Goal: Task Accomplishment & Management: Use online tool/utility

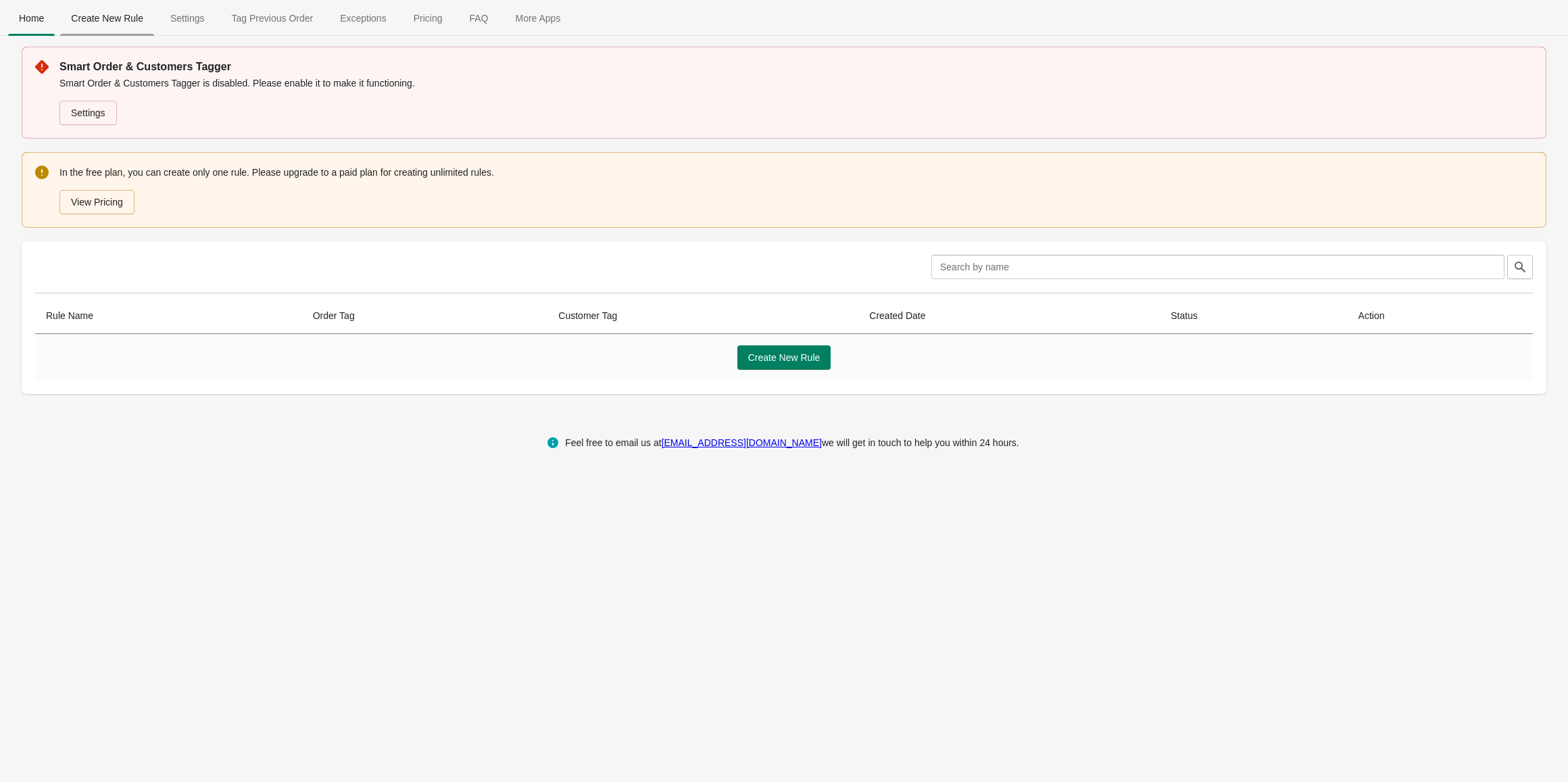
click at [114, 14] on span "Create New Rule" at bounding box center [107, 18] width 94 height 24
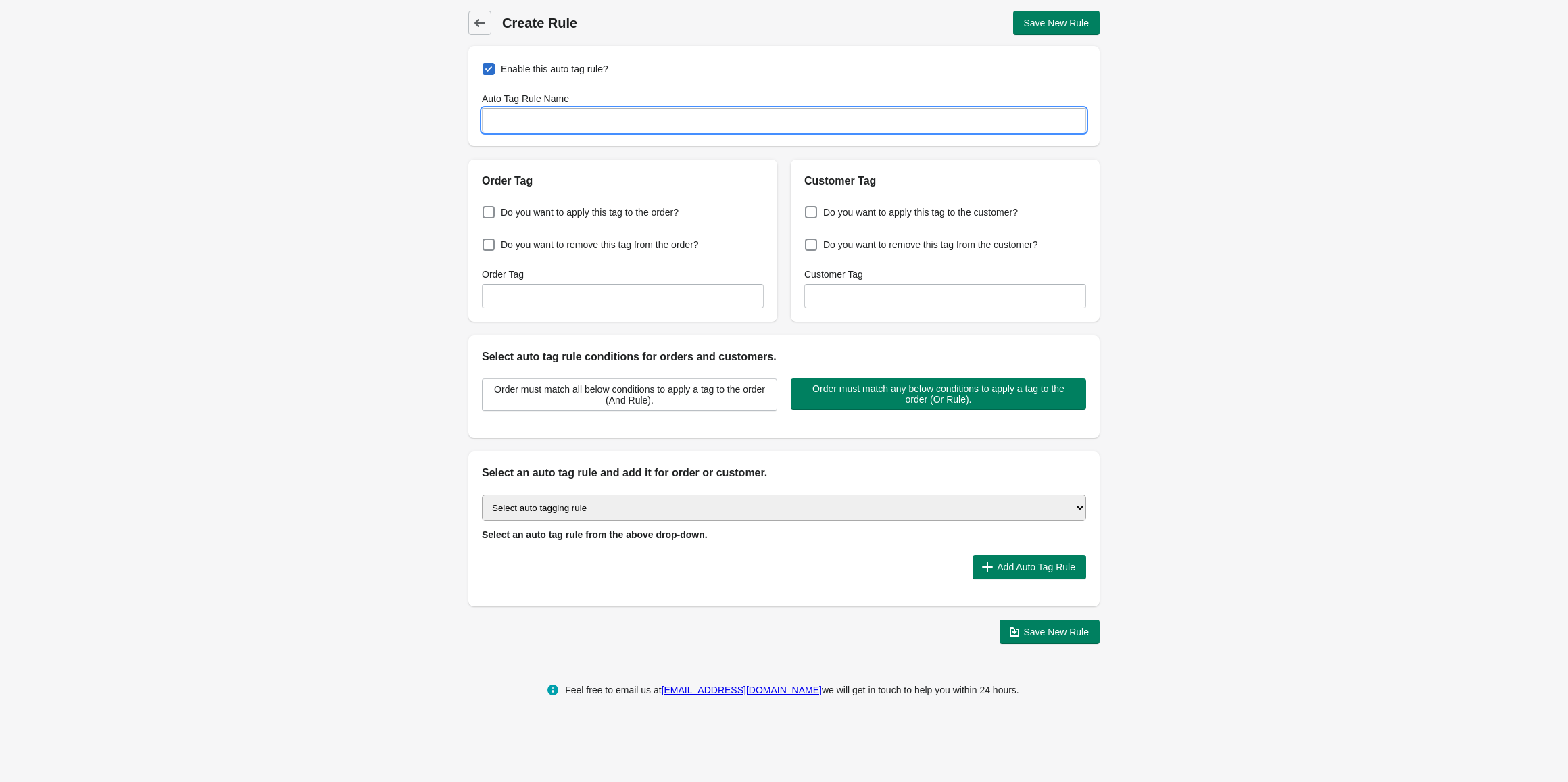
click at [548, 122] on input "Auto Tag Rule Name" at bounding box center [784, 120] width 604 height 24
type input "Back Order"
click at [372, 200] on div "Back Create Rule Save New Rule Enable this auto tag rule? Auto Tag Rule Name Ba…" at bounding box center [784, 327] width 1568 height 655
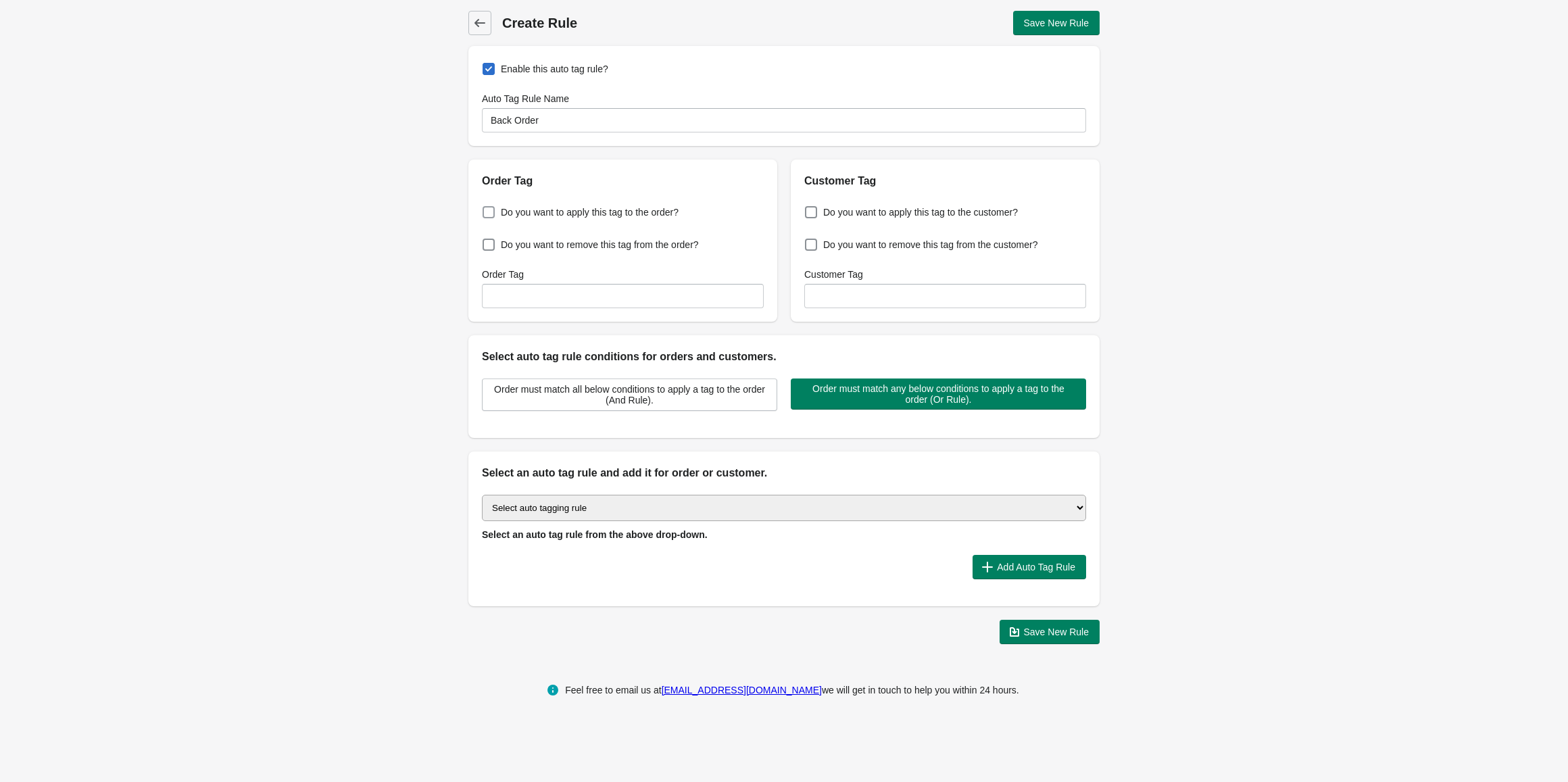
click at [552, 214] on span "Do you want to apply this tag to the order?" at bounding box center [590, 212] width 177 height 14
click at [486, 209] on input "Do you want to apply this tag to the order?" at bounding box center [485, 208] width 1 height 1
checkbox input "true"
click at [571, 297] on input "Order Tag" at bounding box center [622, 296] width 282 height 24
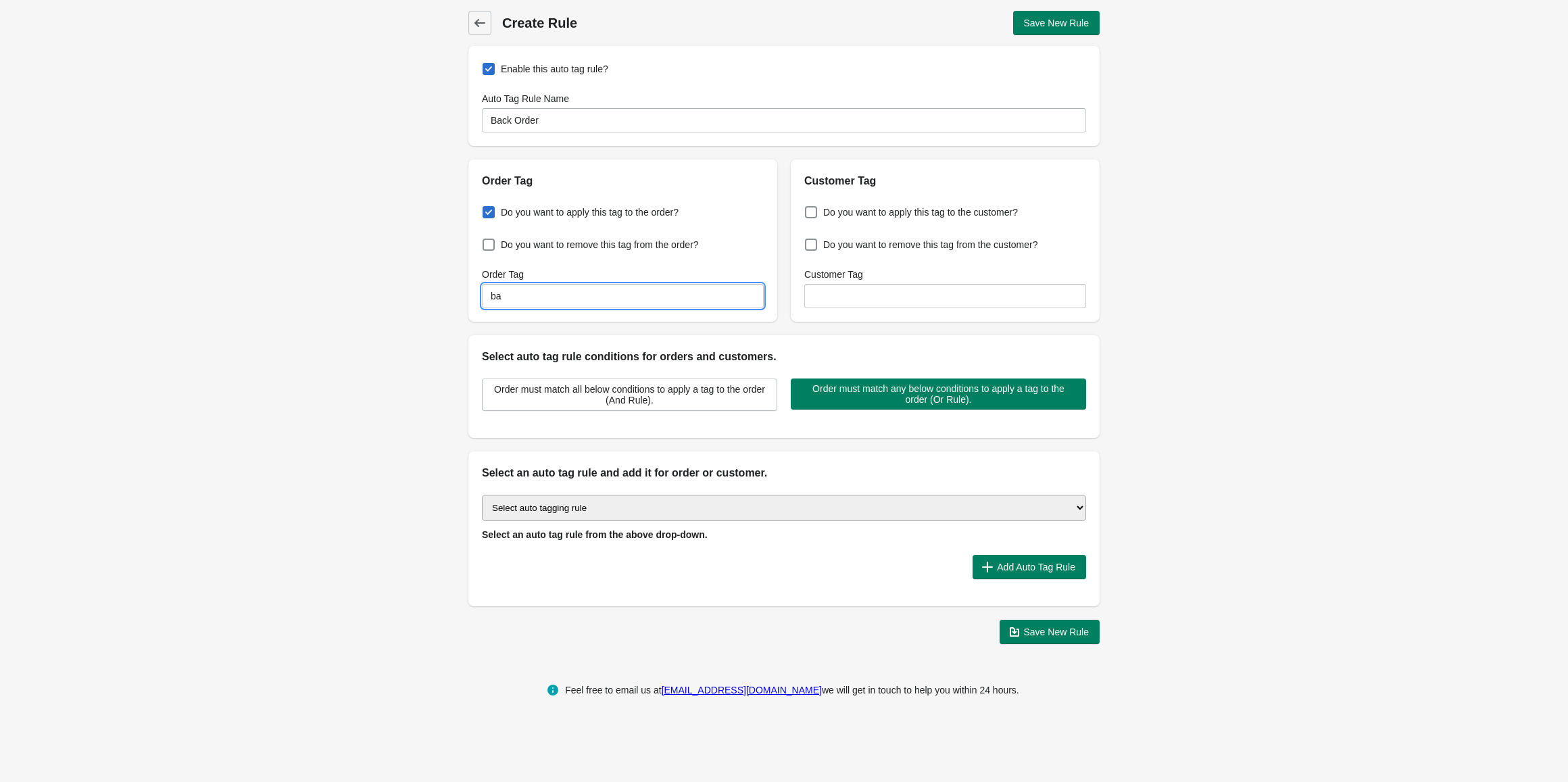
type input "b"
click at [907, 231] on div "Do you want to apply this tag to the customer? Do you want to remove this tag f…" at bounding box center [946, 255] width 309 height 132
click at [552, 289] on input "Order Tag" at bounding box center [622, 296] width 282 height 24
type input "Backdate"
click at [421, 349] on div "Back Create Rule Save New Rule Enable this auto tag rule? Auto Tag Rule Name Ba…" at bounding box center [784, 327] width 1568 height 655
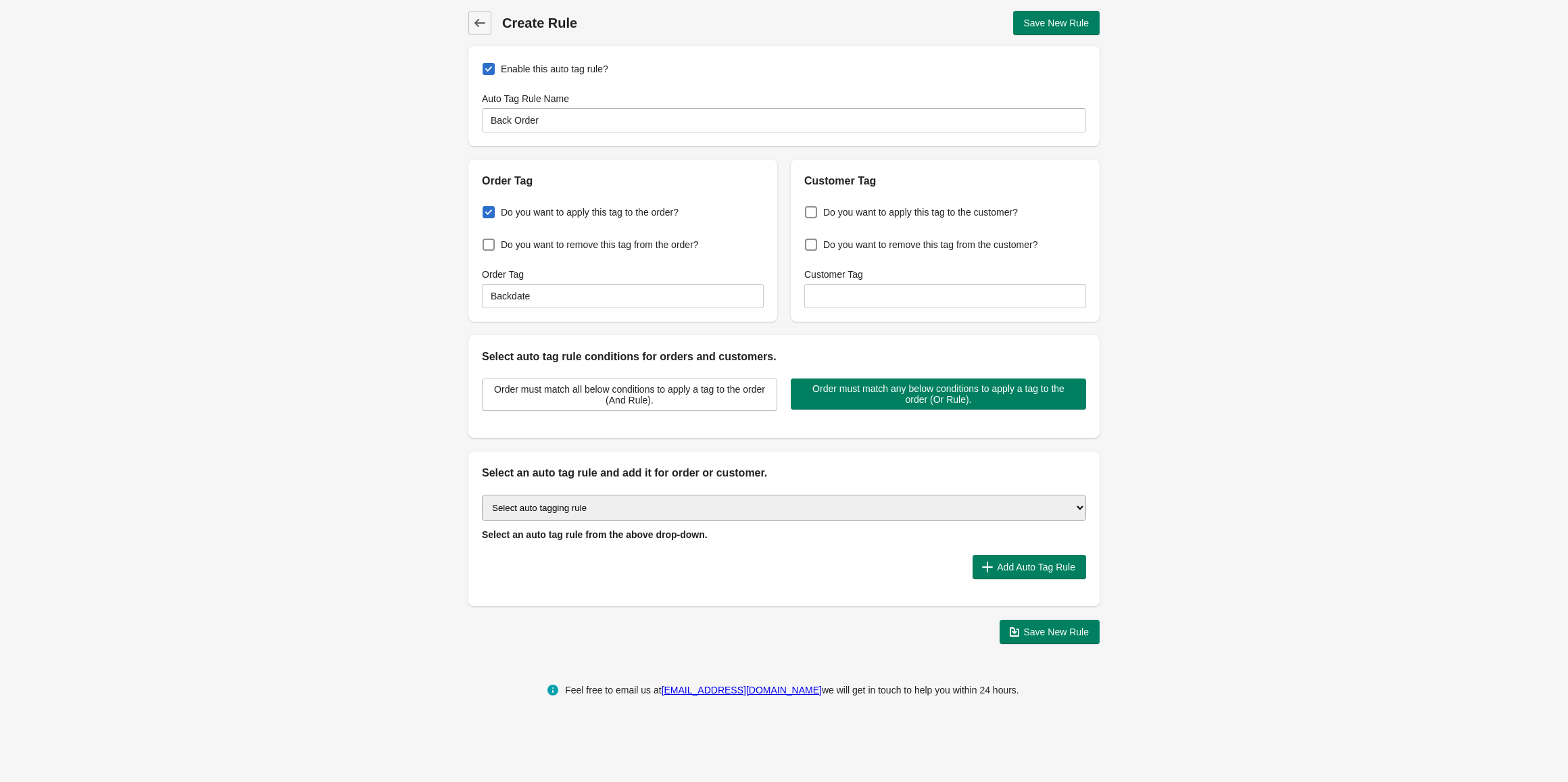
click at [858, 510] on select "Select auto tagging rule Tag by order amount Tag based on the order count (Volu…" at bounding box center [784, 508] width 604 height 26
click at [324, 382] on div "Back Create Rule Save New Rule Enable this auto tag rule? Auto Tag Rule Name Ba…" at bounding box center [784, 327] width 1568 height 655
click at [476, 24] on icon at bounding box center [480, 23] width 11 height 8
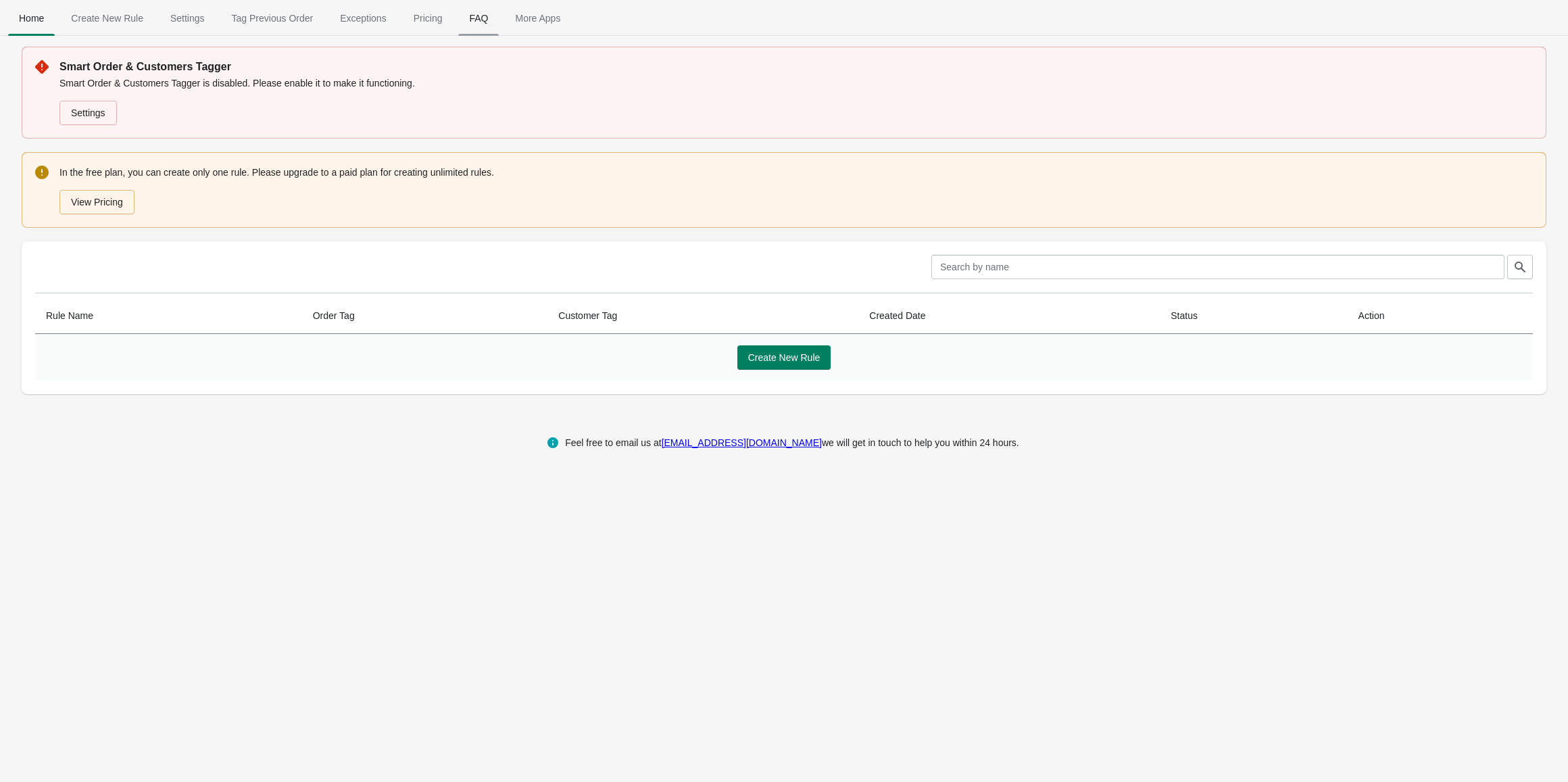
click at [468, 20] on span "FAQ" at bounding box center [478, 18] width 41 height 24
click at [88, 115] on link "Settings" at bounding box center [88, 112] width 58 height 24
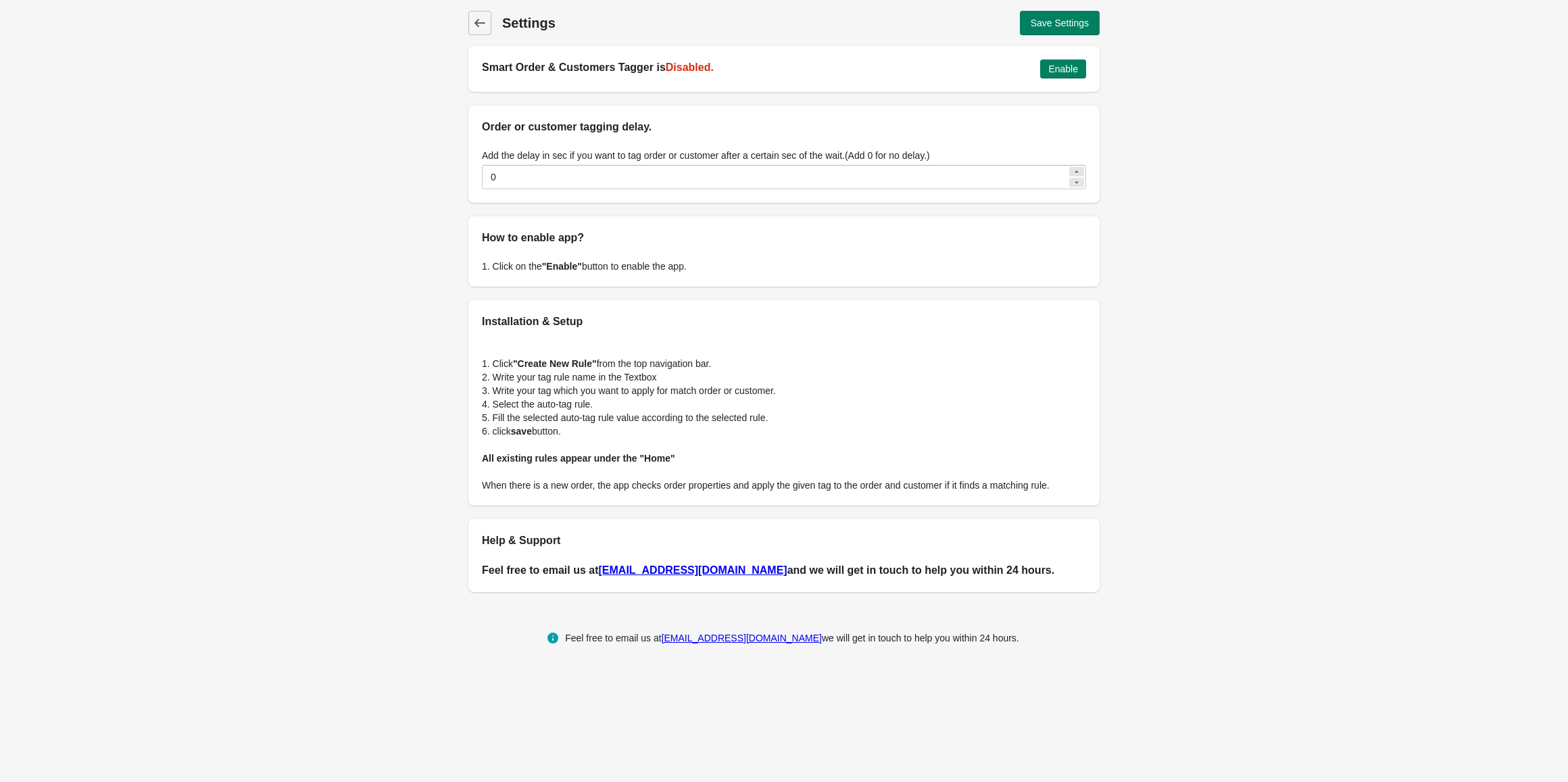
click at [1187, 190] on div "Back Settings Save Settings Smart Order & Customers Tagger is Disabled. Enable …" at bounding box center [784, 302] width 1568 height 603
drag, startPoint x: 506, startPoint y: 68, endPoint x: 729, endPoint y: 51, distance: 223.6
click at [619, 62] on h2 "Smart Order & Customers Tagger is Disabled." at bounding box center [756, 67] width 548 height 16
click at [769, 62] on h2 "Smart Order & Customers Tagger is Disabled." at bounding box center [756, 67] width 548 height 16
click at [1065, 73] on span "Enable" at bounding box center [1063, 69] width 30 height 11
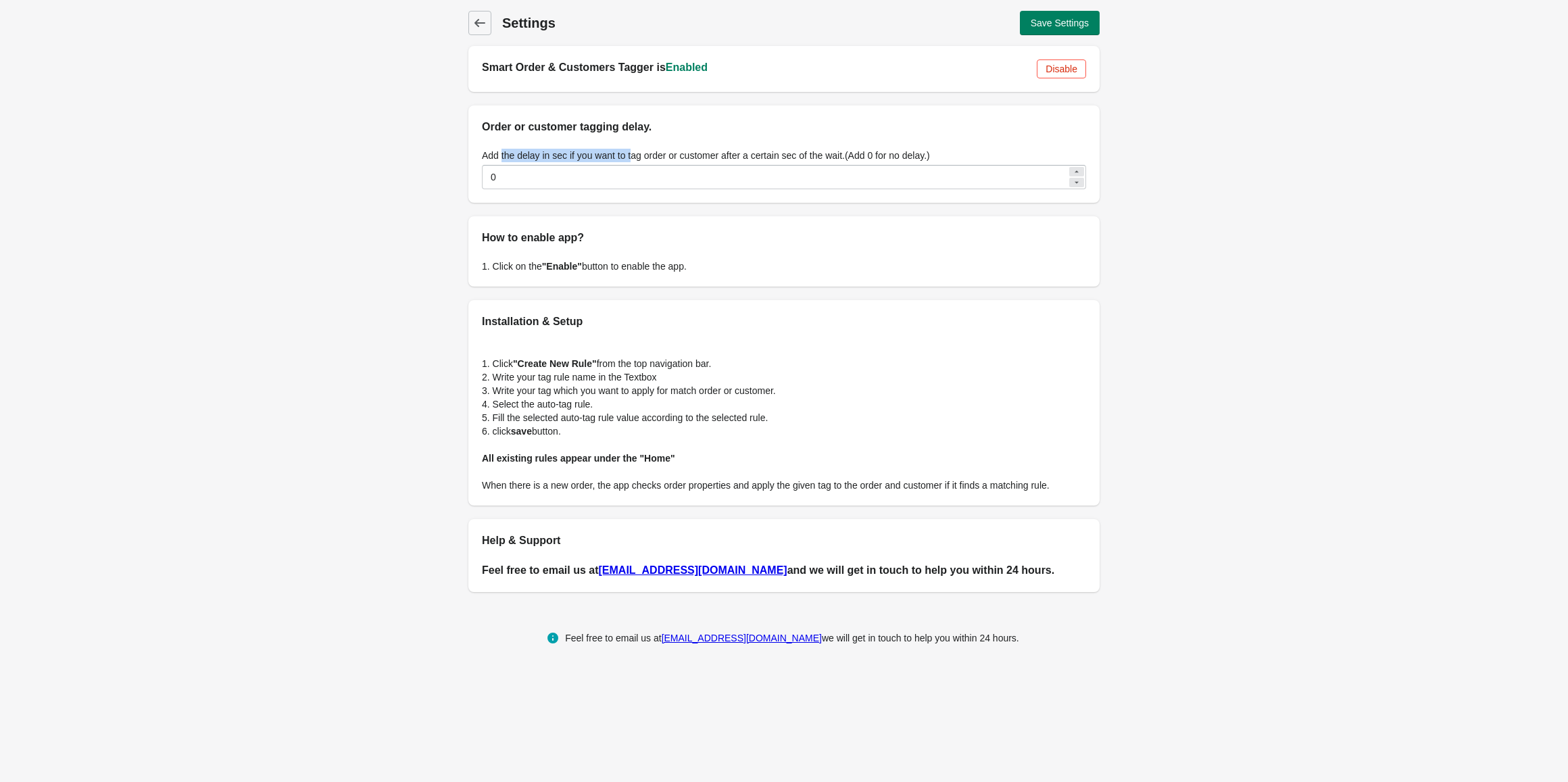
drag, startPoint x: 501, startPoint y: 157, endPoint x: 633, endPoint y: 157, distance: 132.0
click at [633, 157] on label "Add the delay in sec if you want to tag order or customer after a certain sec o…" at bounding box center [706, 156] width 448 height 14
click at [604, 358] on p "1. Click "Create New Rule" from the top navigation bar." at bounding box center [784, 364] width 604 height 14
click at [555, 369] on b ""Create New Rule"" at bounding box center [555, 364] width 84 height 11
drag, startPoint x: 496, startPoint y: 379, endPoint x: 555, endPoint y: 385, distance: 59.3
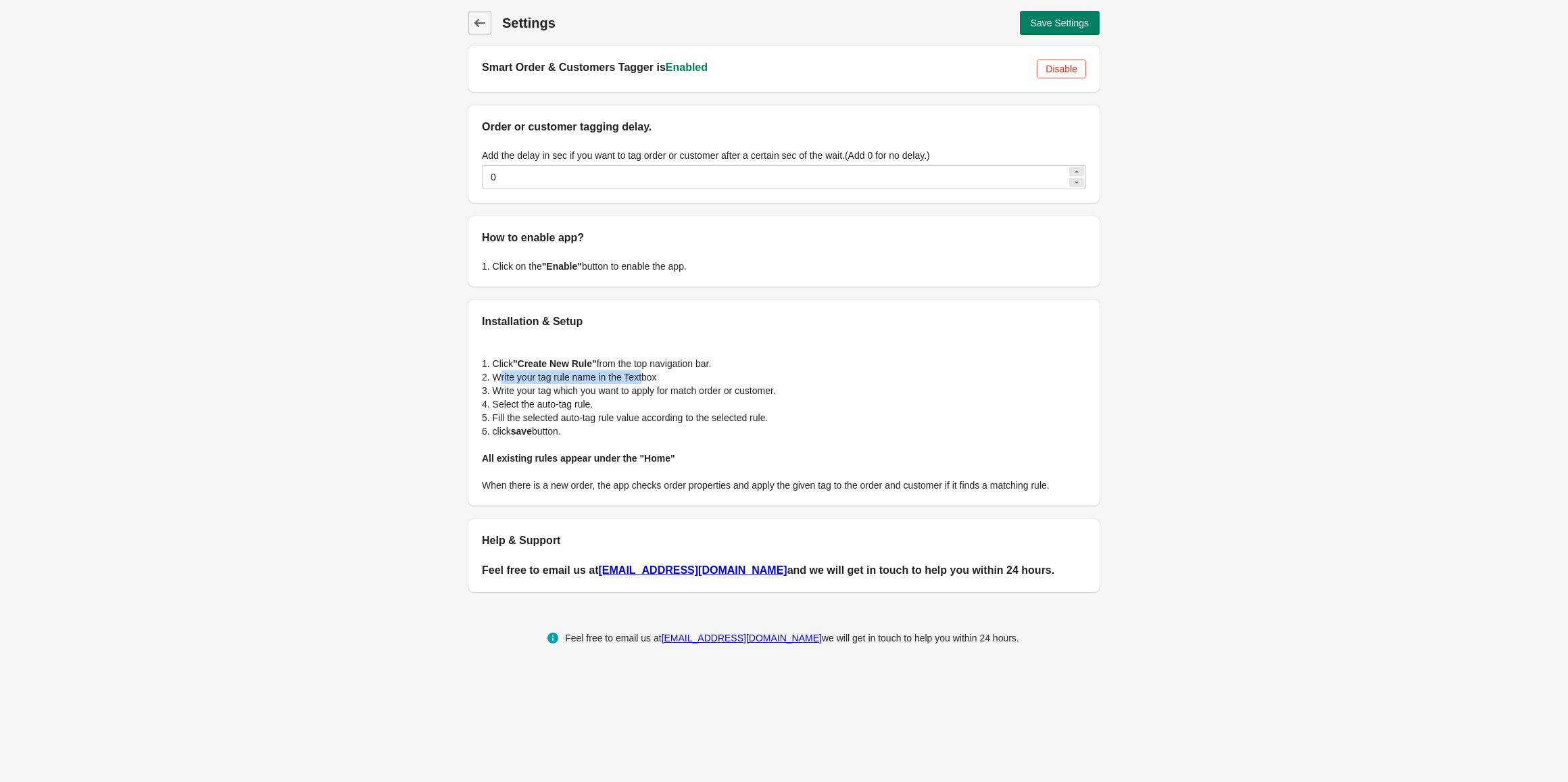
click at [644, 374] on p "2. Write your tag rule name in the Textbox" at bounding box center [784, 377] width 604 height 14
drag, startPoint x: 514, startPoint y: 394, endPoint x: 747, endPoint y: 387, distance: 233.1
click at [747, 387] on p "3. Write your tag which you want to apply for match order or customer." at bounding box center [784, 391] width 604 height 14
drag, startPoint x: 525, startPoint y: 407, endPoint x: 604, endPoint y: 415, distance: 79.4
click at [604, 415] on div "1. Click "Create New Rule" from the top navigation bar. 2. Write your tag rule …" at bounding box center [784, 418] width 631 height 176
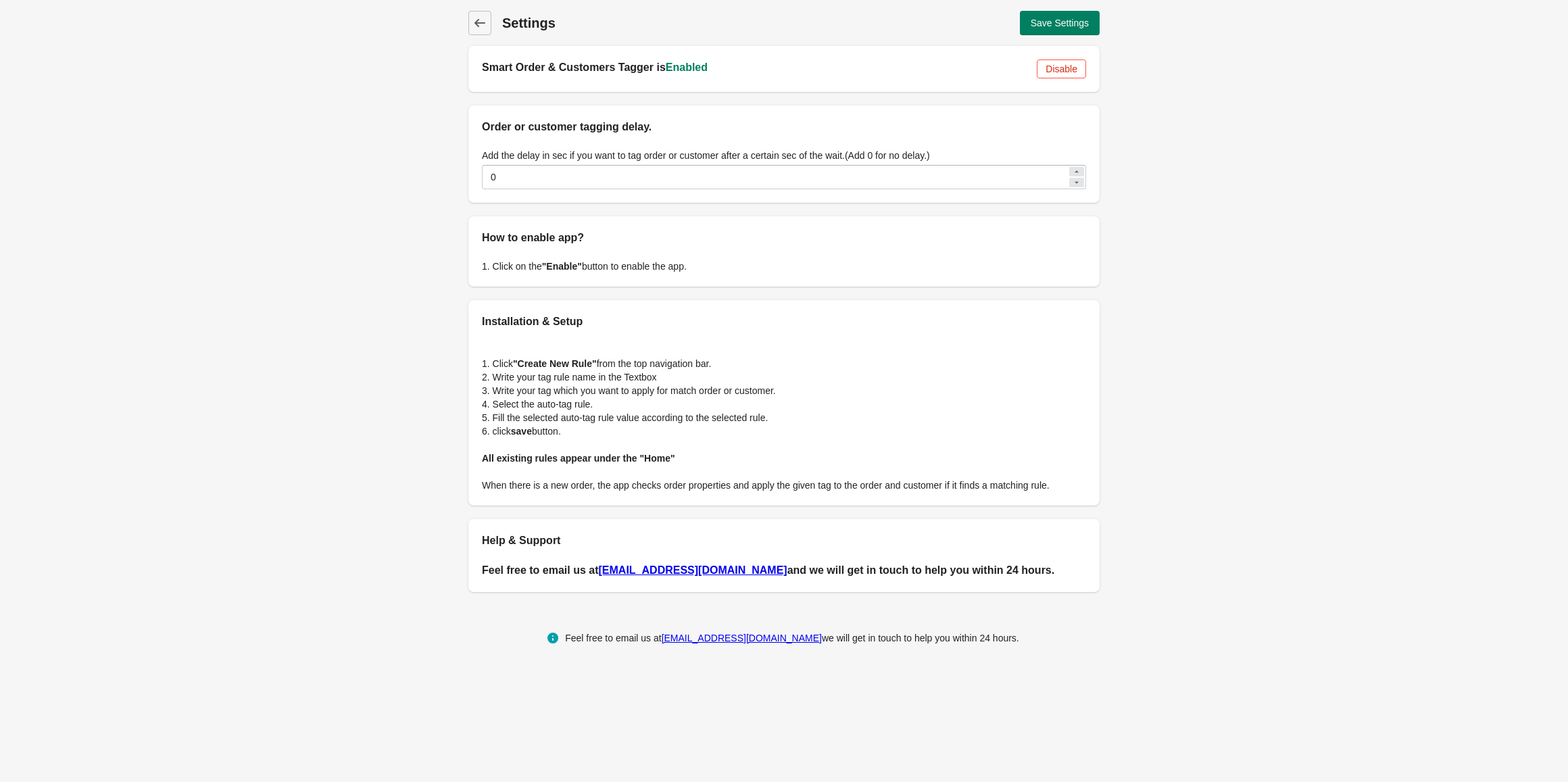
click at [616, 435] on p "6. click save button." at bounding box center [784, 431] width 604 height 14
click at [734, 638] on link "[EMAIL_ADDRESS][DOMAIN_NAME]" at bounding box center [742, 638] width 160 height 11
click at [481, 14] on span "Back" at bounding box center [480, 23] width 19 height 19
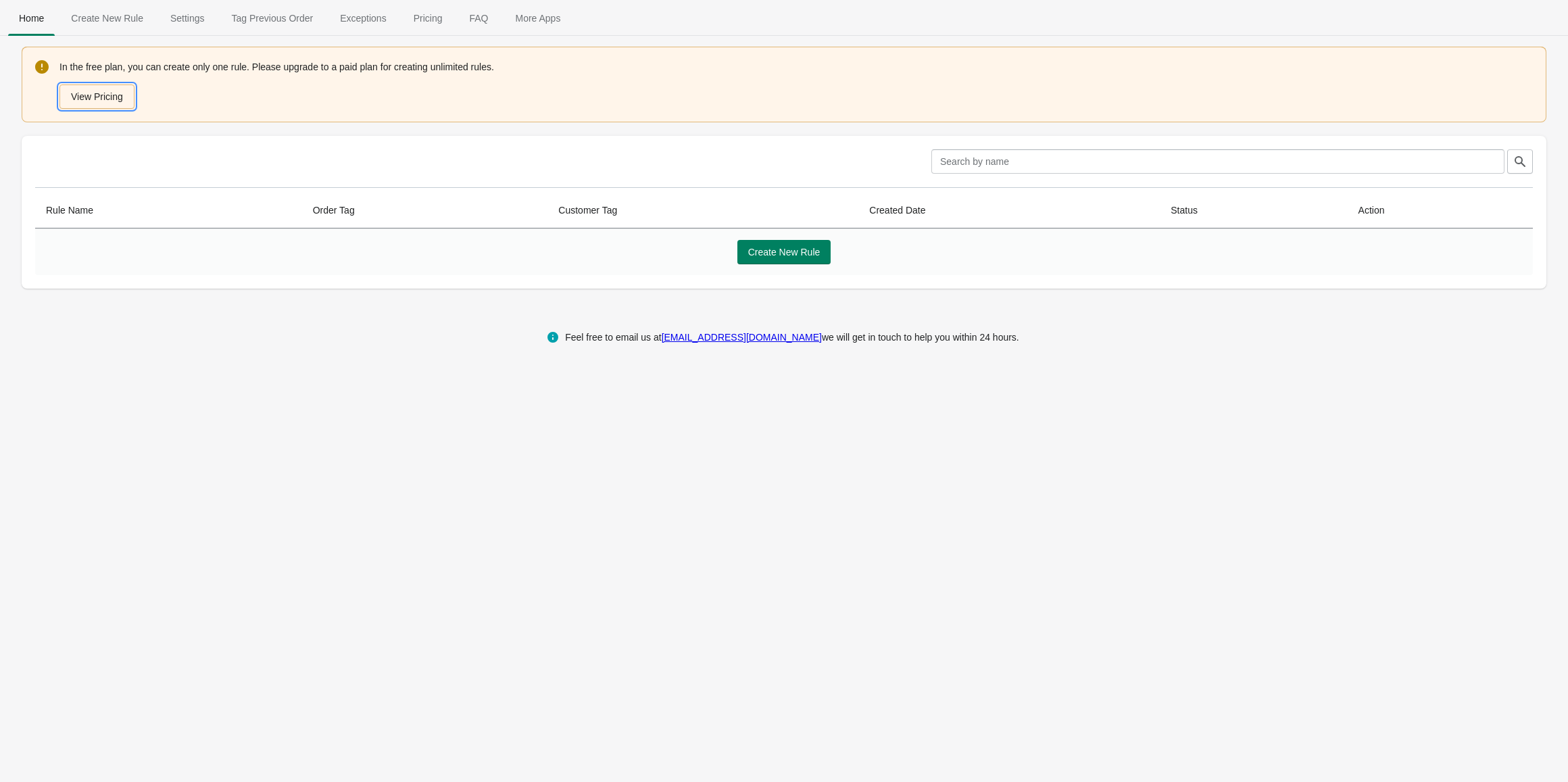
click at [101, 98] on button "View Pricing" at bounding box center [97, 96] width 75 height 24
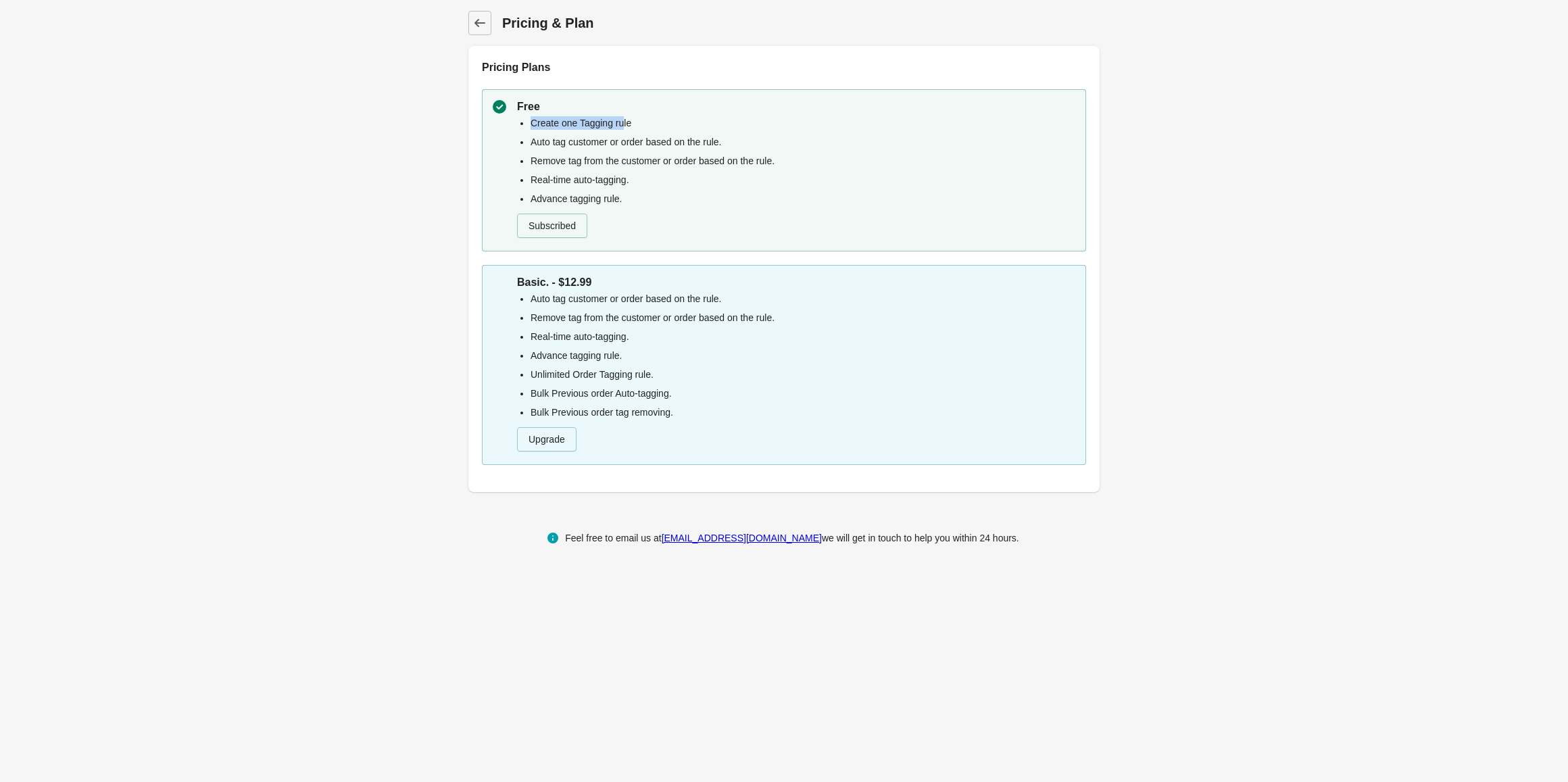
drag, startPoint x: 530, startPoint y: 120, endPoint x: 622, endPoint y: 128, distance: 92.3
click at [622, 128] on li "Create one Tagging rule" at bounding box center [803, 123] width 545 height 14
drag, startPoint x: 528, startPoint y: 144, endPoint x: 817, endPoint y: 173, distance: 290.5
click at [817, 173] on ul "Create one Tagging rule Auto tag customer or order based on the rule. Remove ta…" at bounding box center [796, 161] width 558 height 89
click at [484, 24] on icon at bounding box center [480, 23] width 14 height 14
